Goal: Check status: Check status

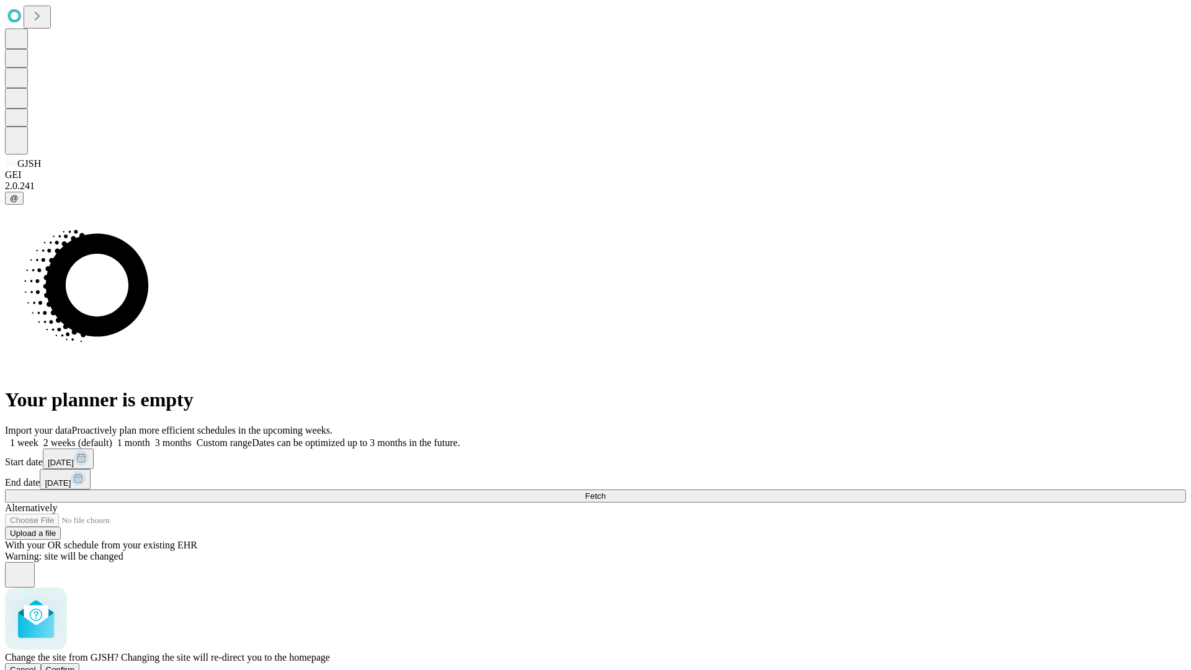
click at [75, 665] on span "Confirm" at bounding box center [60, 669] width 29 height 9
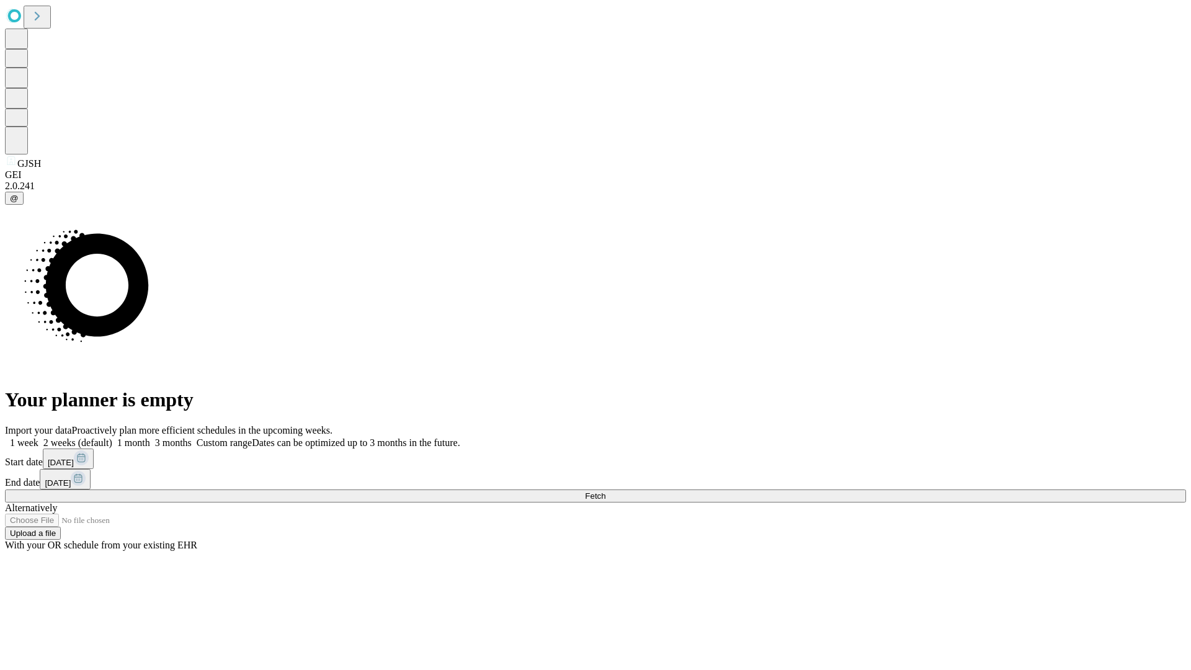
click at [112, 437] on label "2 weeks (default)" at bounding box center [75, 442] width 74 height 11
click at [606, 491] on span "Fetch" at bounding box center [595, 495] width 20 height 9
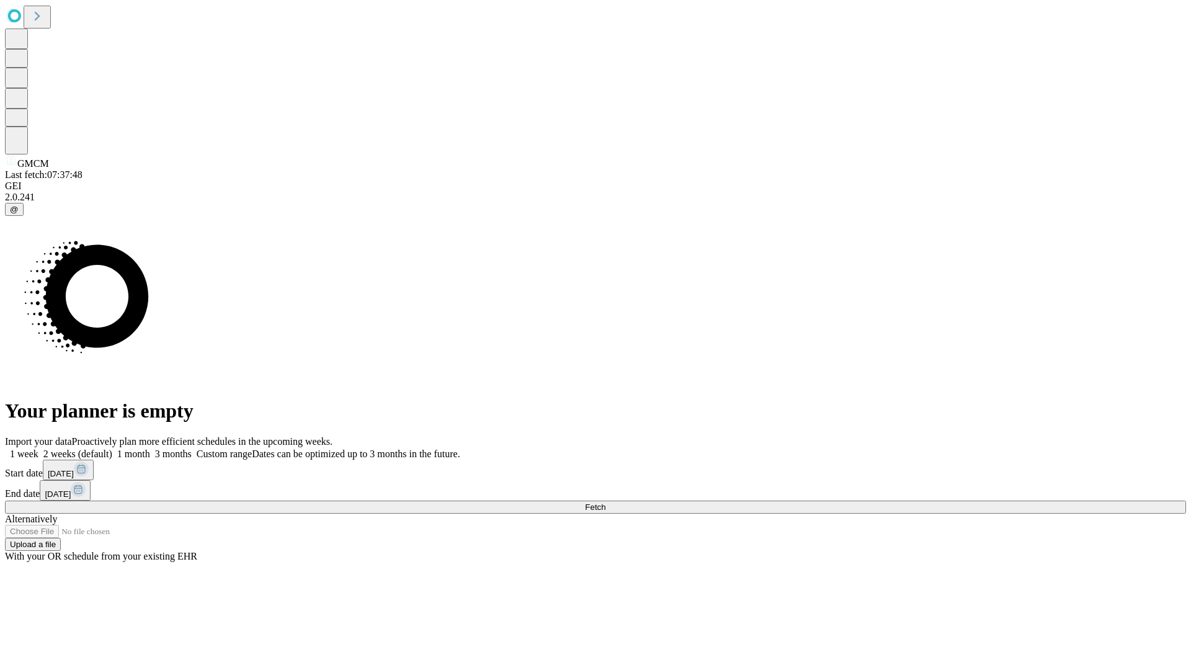
click at [112, 449] on label "2 weeks (default)" at bounding box center [75, 454] width 74 height 11
click at [606, 503] on span "Fetch" at bounding box center [595, 507] width 20 height 9
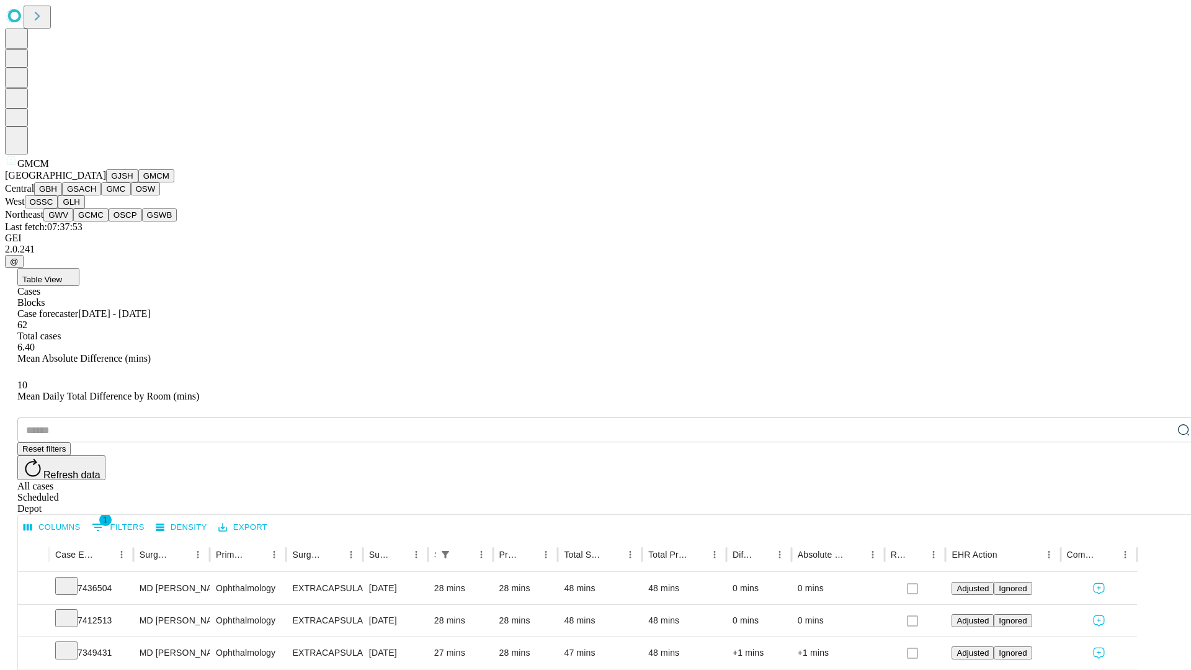
click at [62, 195] on button "GBH" at bounding box center [48, 188] width 28 height 13
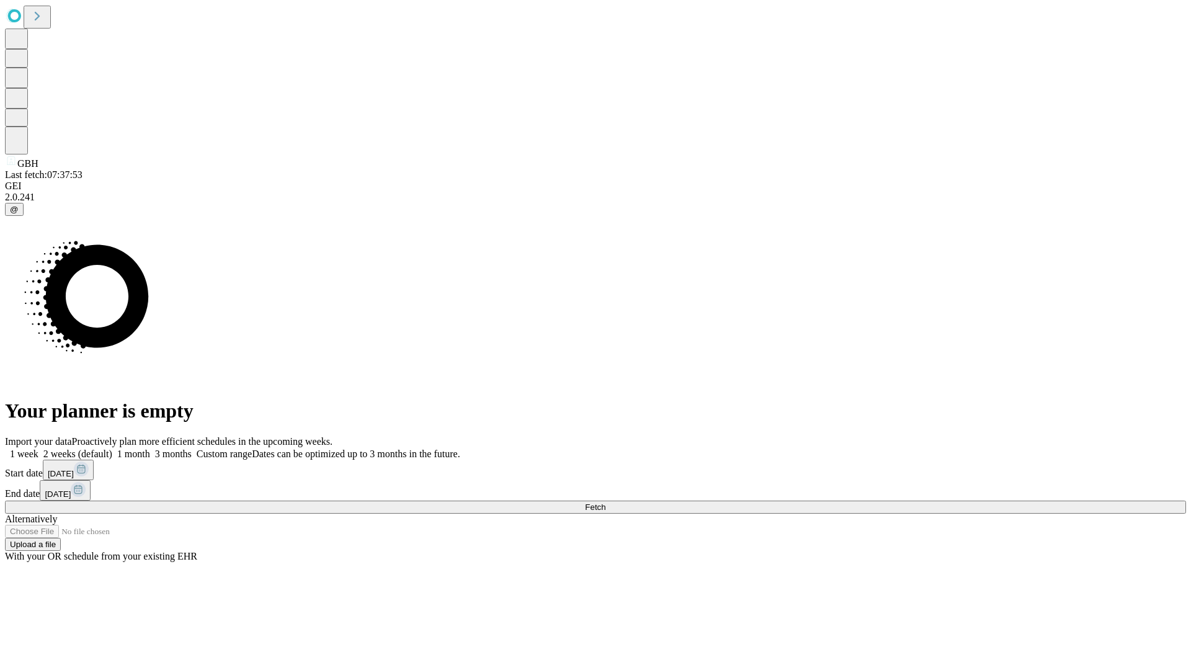
click at [112, 449] on label "2 weeks (default)" at bounding box center [75, 454] width 74 height 11
click at [606, 503] on span "Fetch" at bounding box center [595, 507] width 20 height 9
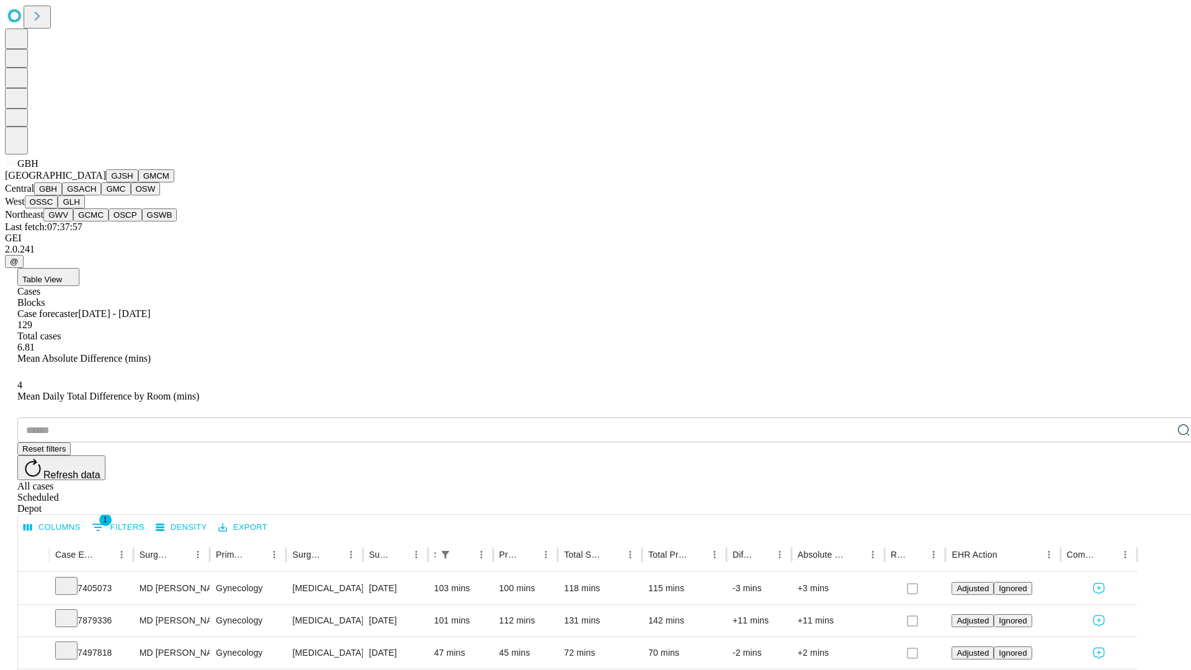
click at [96, 195] on button "GSACH" at bounding box center [81, 188] width 39 height 13
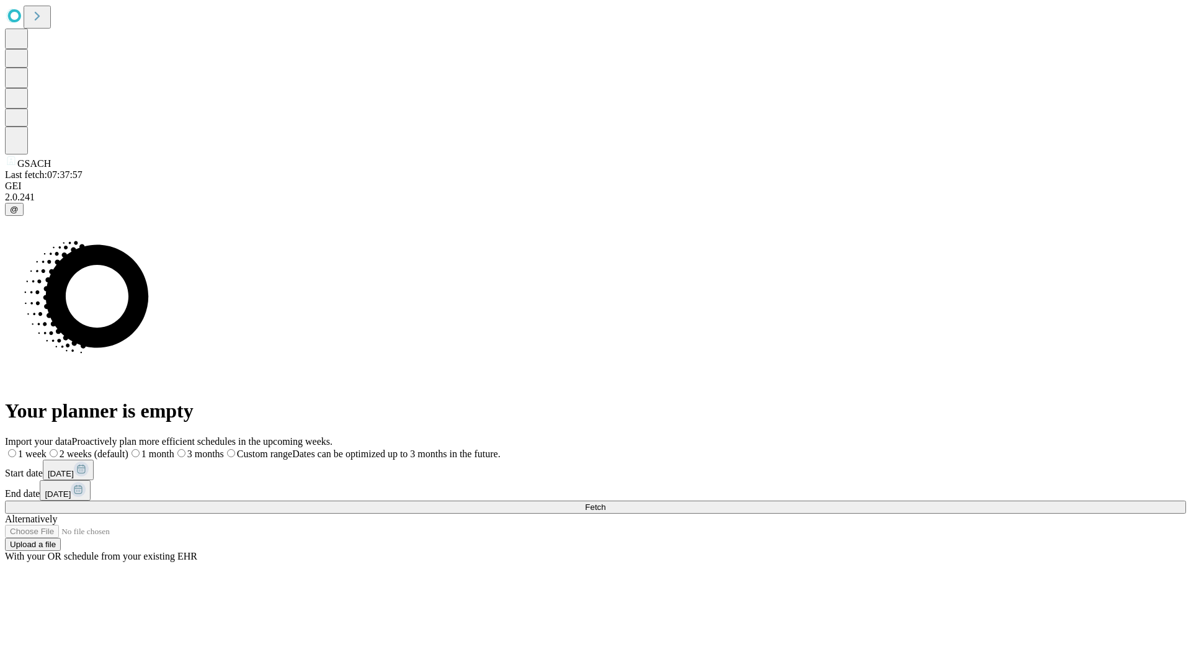
click at [128, 449] on label "2 weeks (default)" at bounding box center [88, 454] width 82 height 11
click at [606, 503] on span "Fetch" at bounding box center [595, 507] width 20 height 9
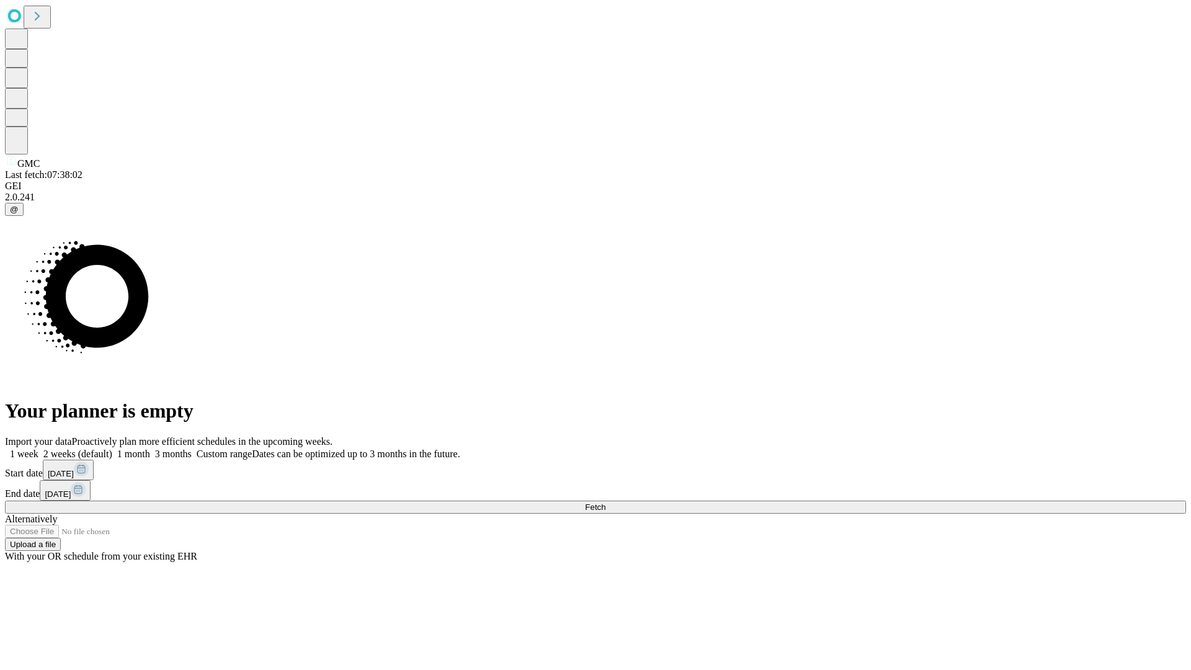
click at [112, 449] on label "2 weeks (default)" at bounding box center [75, 454] width 74 height 11
click at [606, 503] on span "Fetch" at bounding box center [595, 507] width 20 height 9
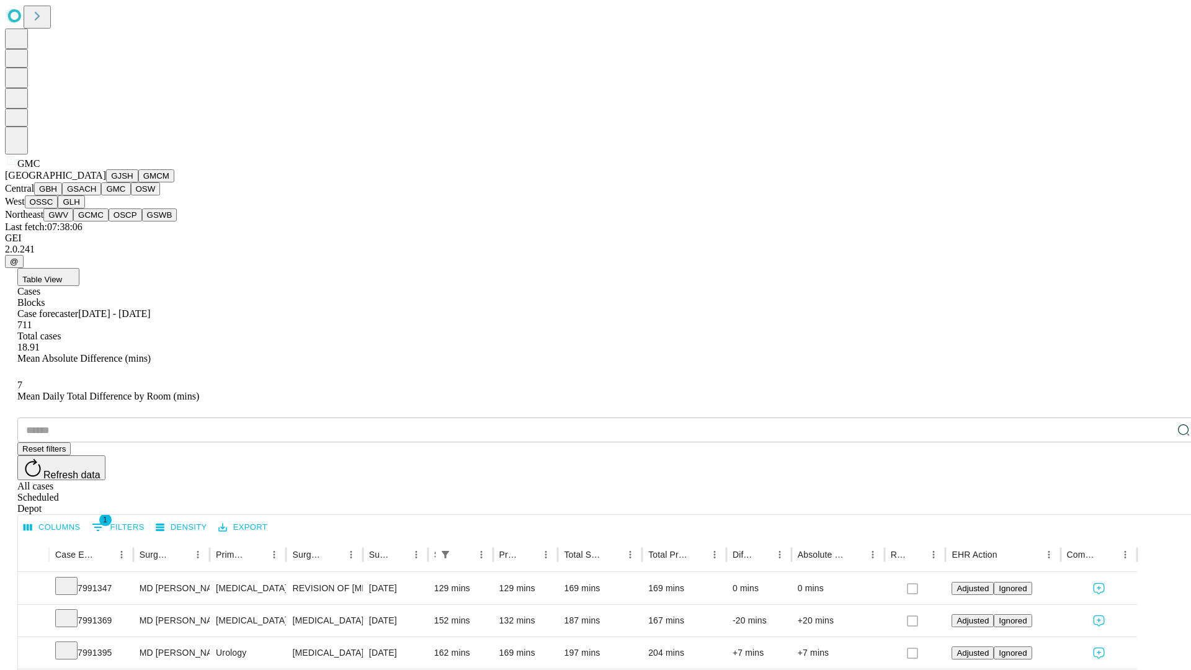
click at [131, 195] on button "OSW" at bounding box center [146, 188] width 30 height 13
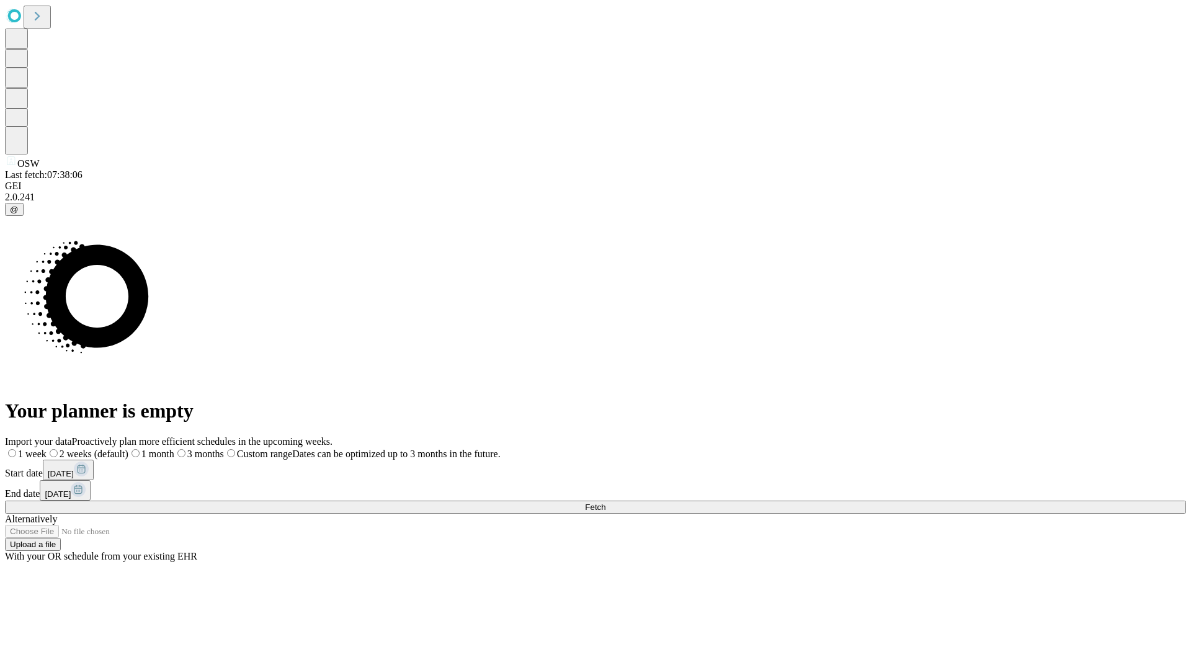
click at [128, 449] on label "2 weeks (default)" at bounding box center [88, 454] width 82 height 11
click at [606, 503] on span "Fetch" at bounding box center [595, 507] width 20 height 9
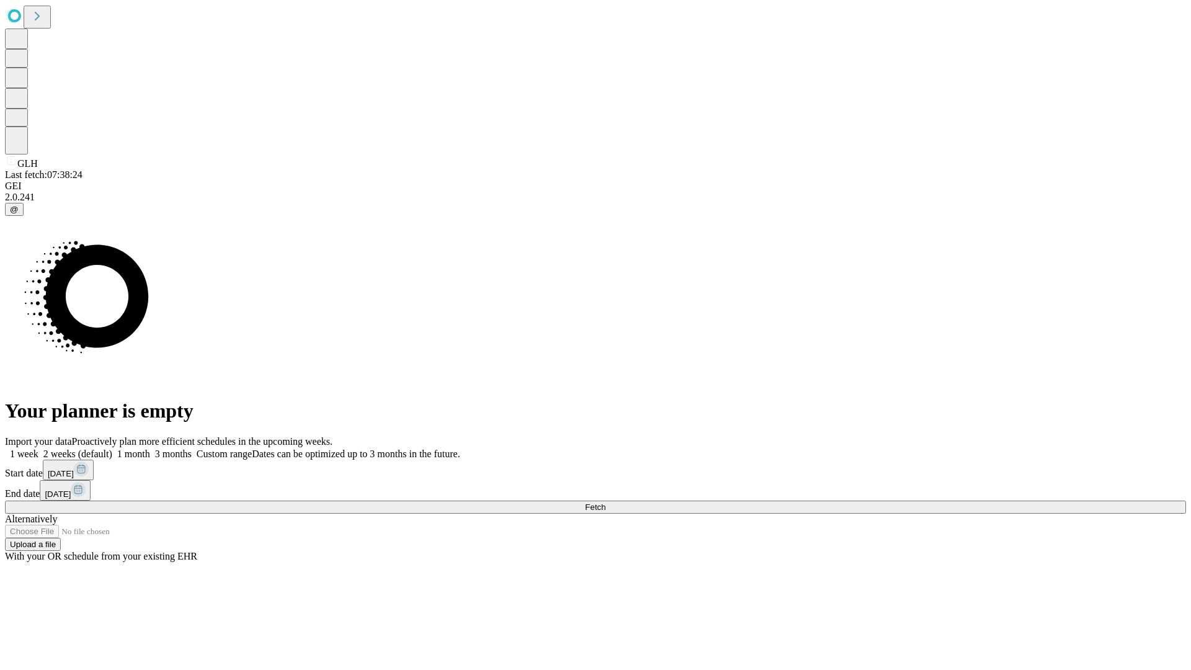
click at [606, 503] on span "Fetch" at bounding box center [595, 507] width 20 height 9
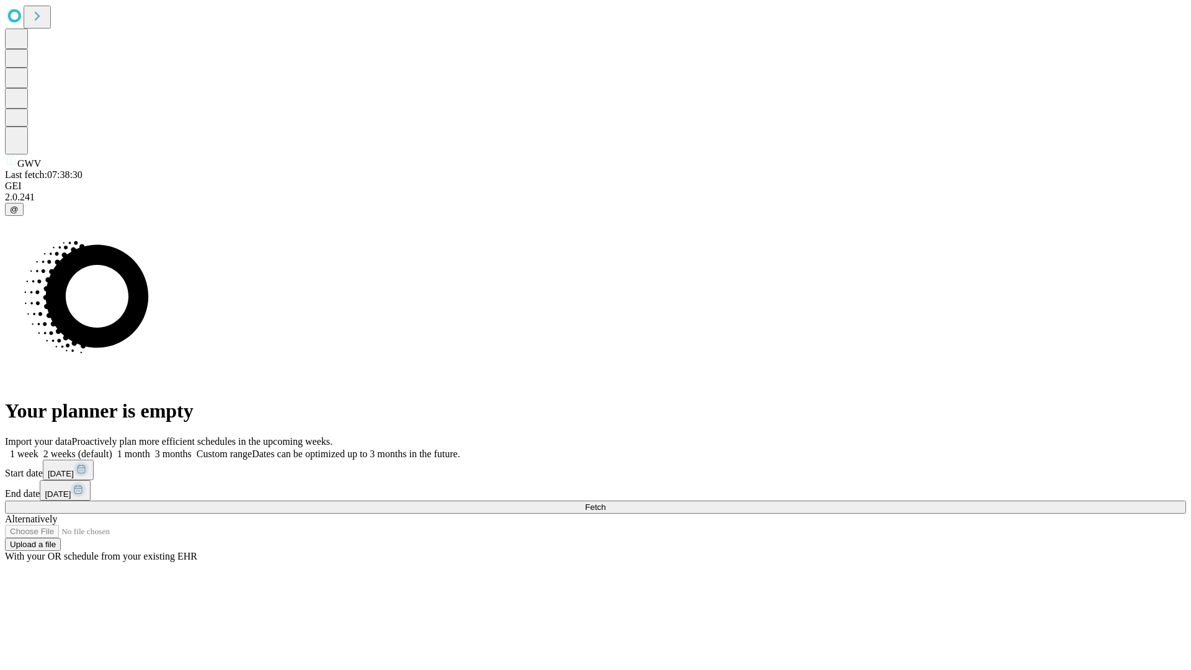
click at [112, 449] on label "2 weeks (default)" at bounding box center [75, 454] width 74 height 11
click at [606, 503] on span "Fetch" at bounding box center [595, 507] width 20 height 9
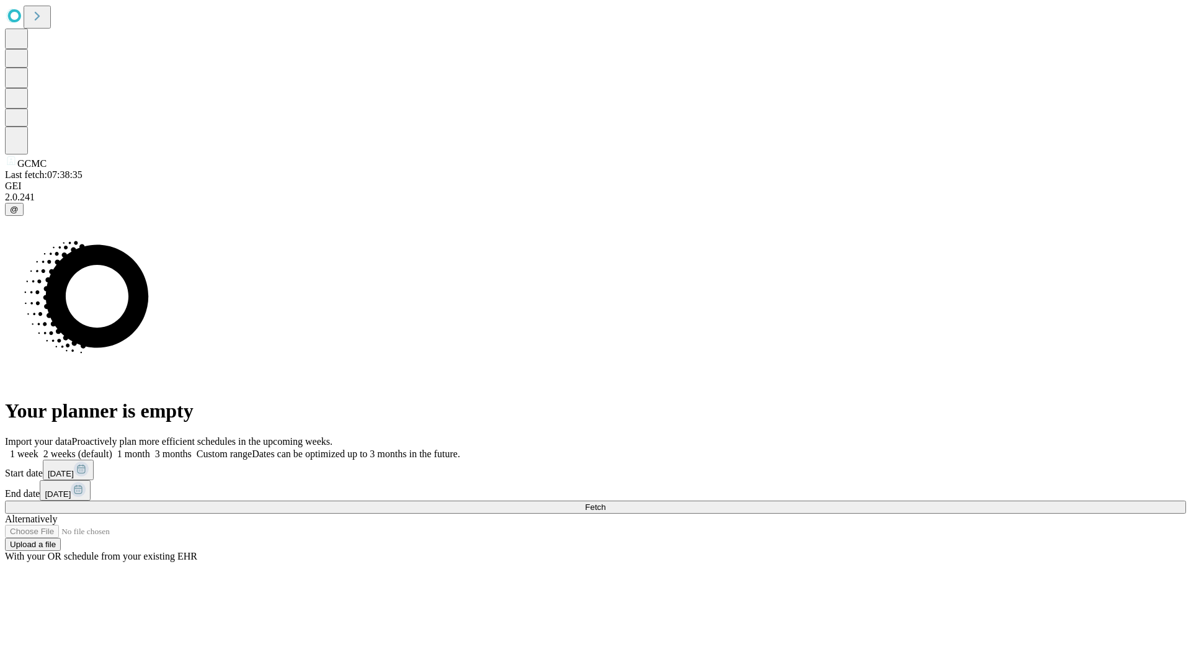
click at [112, 449] on label "2 weeks (default)" at bounding box center [75, 454] width 74 height 11
click at [606, 503] on span "Fetch" at bounding box center [595, 507] width 20 height 9
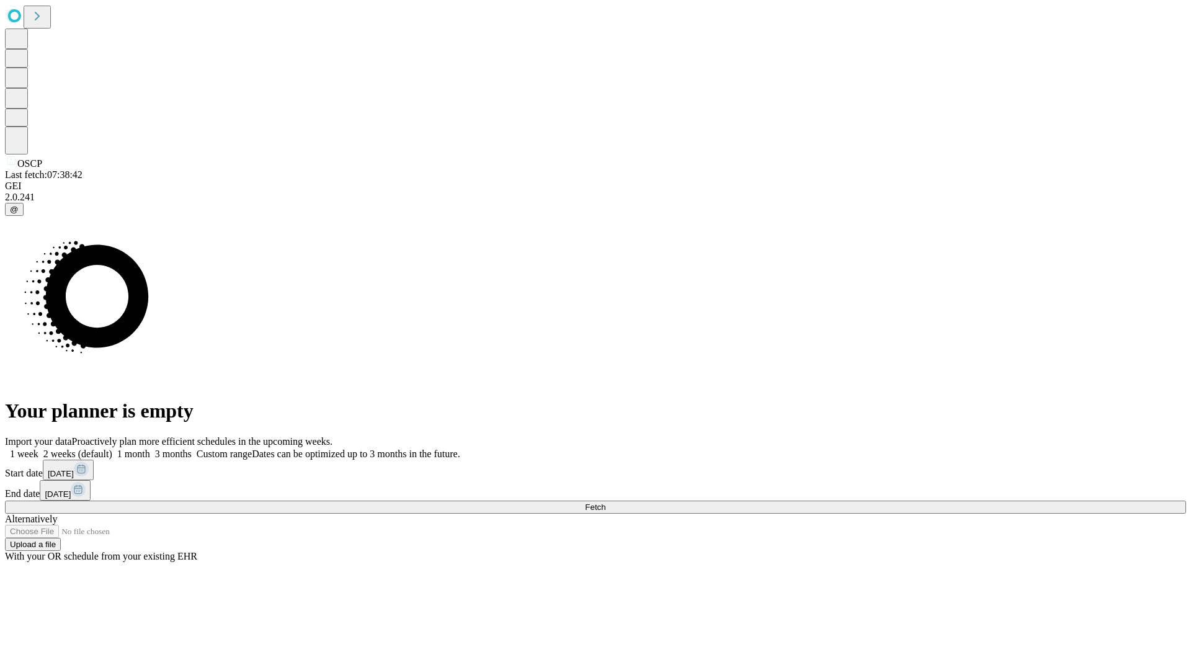
click at [112, 449] on label "2 weeks (default)" at bounding box center [75, 454] width 74 height 11
click at [606, 503] on span "Fetch" at bounding box center [595, 507] width 20 height 9
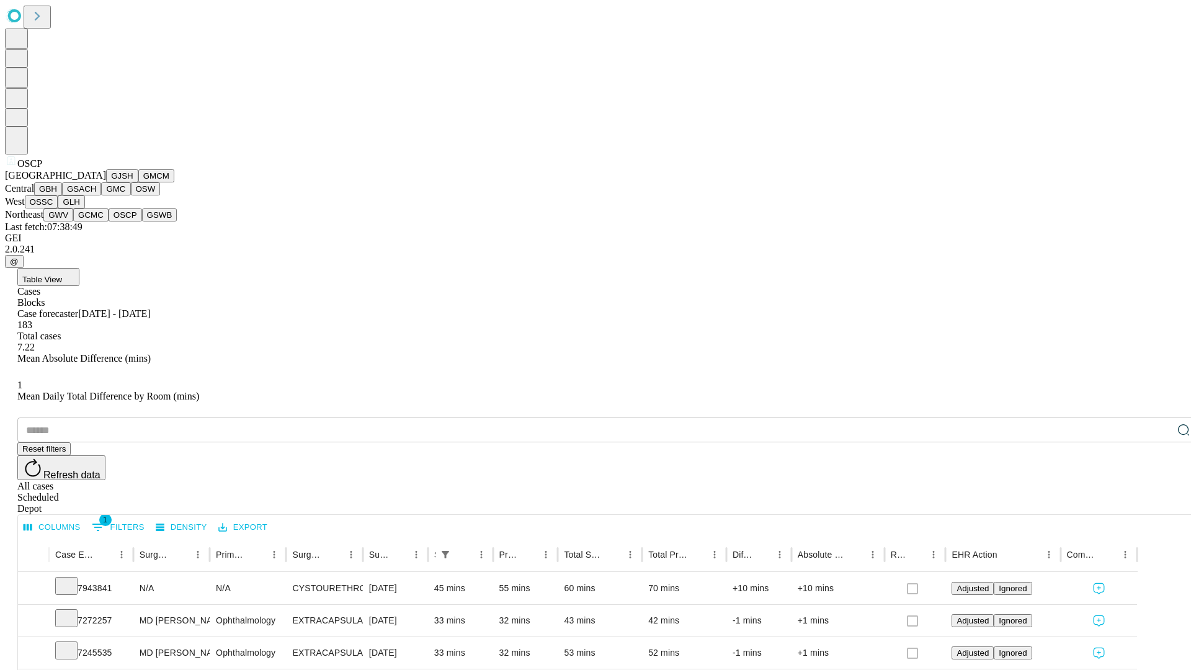
click at [142, 222] on button "GSWB" at bounding box center [159, 214] width 35 height 13
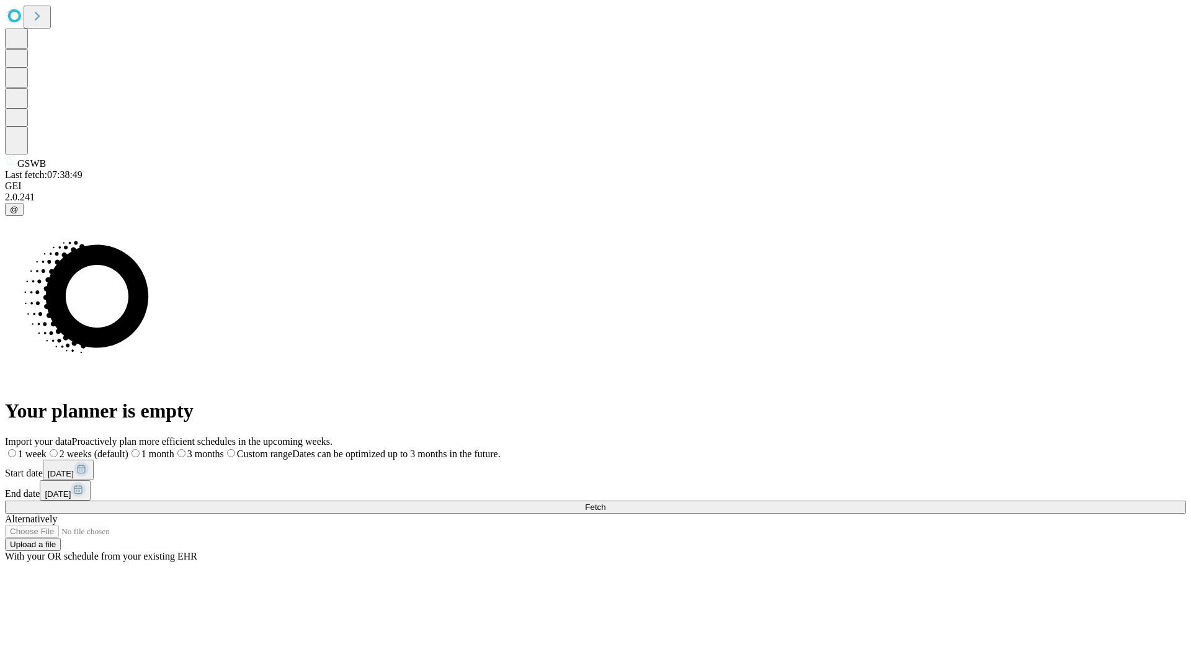
click at [128, 449] on label "2 weeks (default)" at bounding box center [88, 454] width 82 height 11
click at [606, 503] on span "Fetch" at bounding box center [595, 507] width 20 height 9
